Goal: Transaction & Acquisition: Purchase product/service

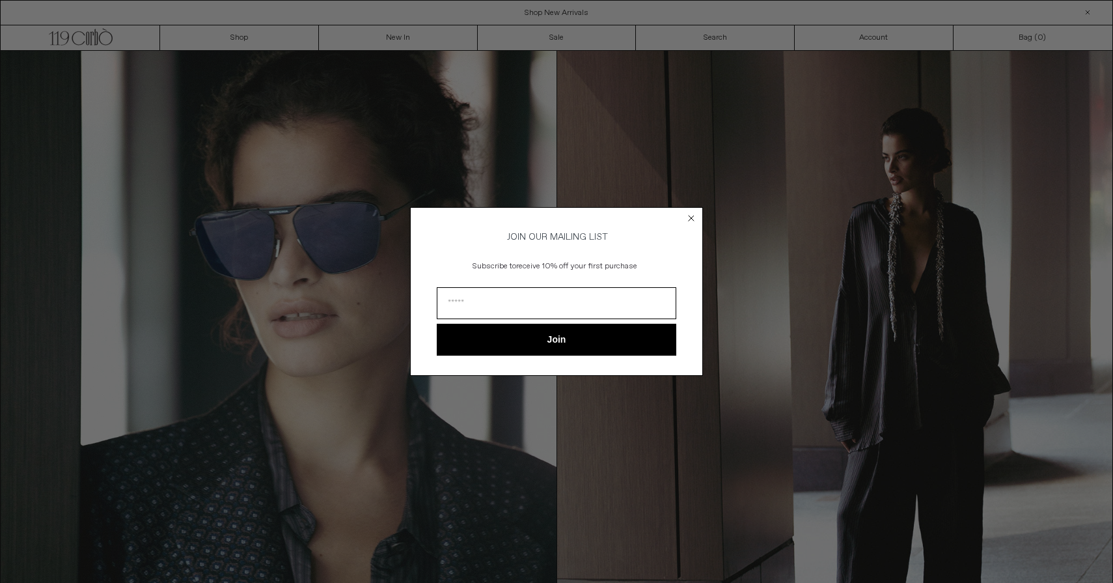
click at [689, 212] on circle "Close dialog" at bounding box center [692, 218] width 12 height 12
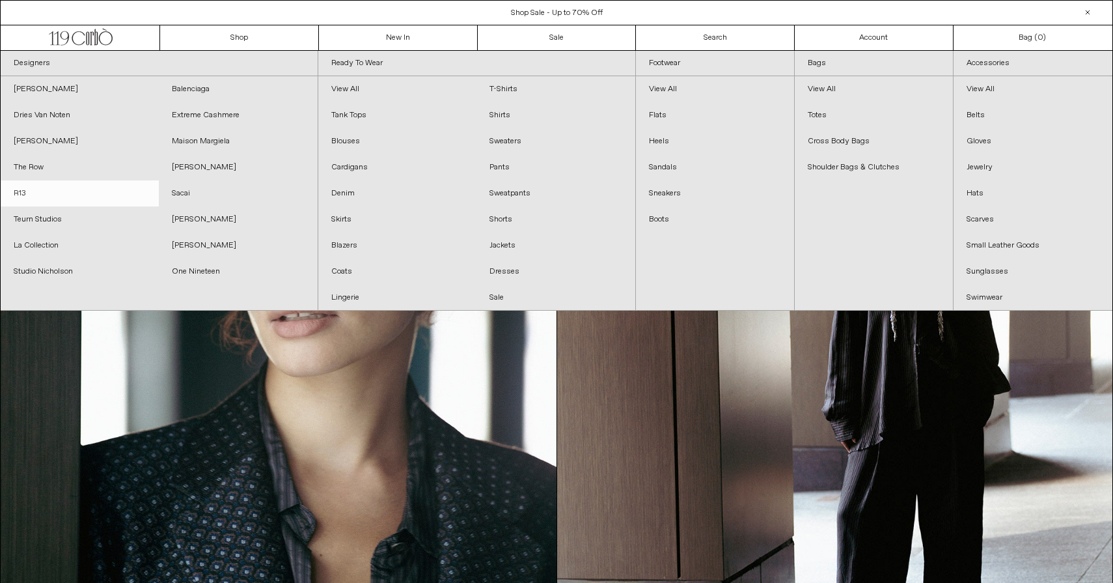
click at [37, 193] on link "R13" at bounding box center [80, 193] width 158 height 26
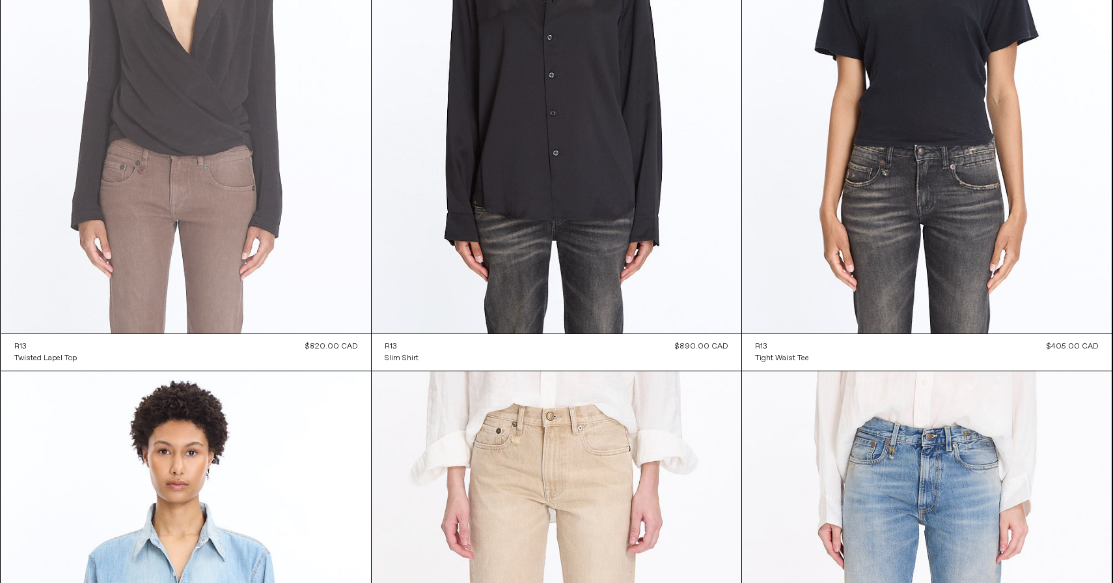
scroll to position [2268, 0]
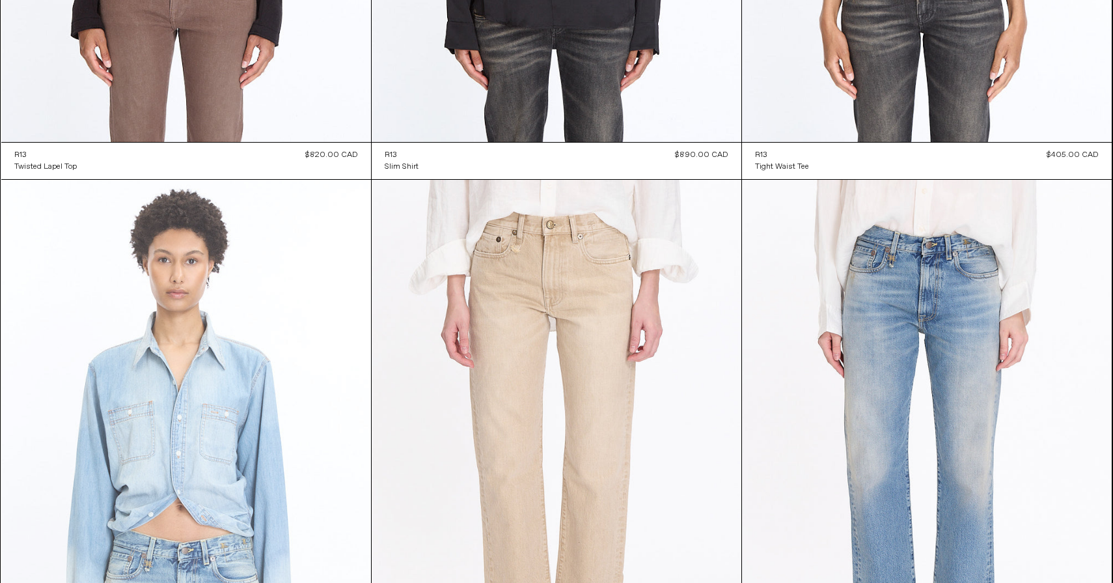
click at [197, 363] on at bounding box center [186, 457] width 370 height 555
